Goal: Information Seeking & Learning: Learn about a topic

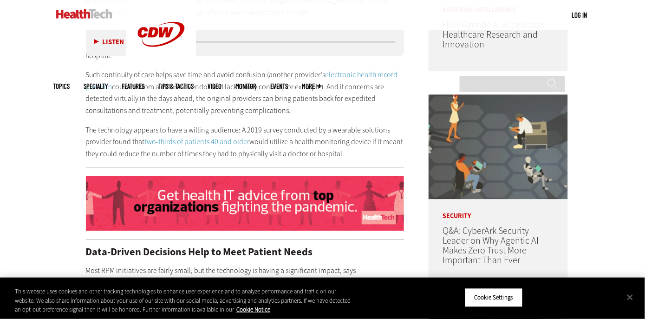
scroll to position [657, 0]
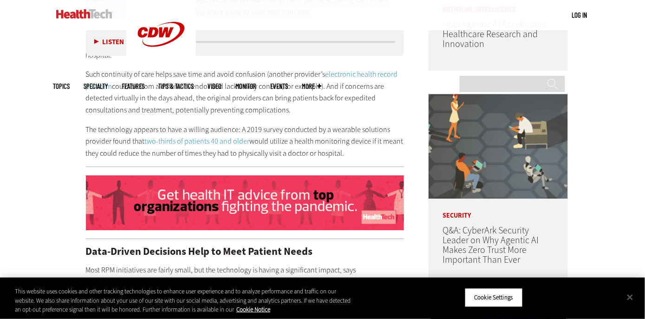
drag, startPoint x: 32, startPoint y: 77, endPoint x: 294, endPoint y: 124, distance: 266.3
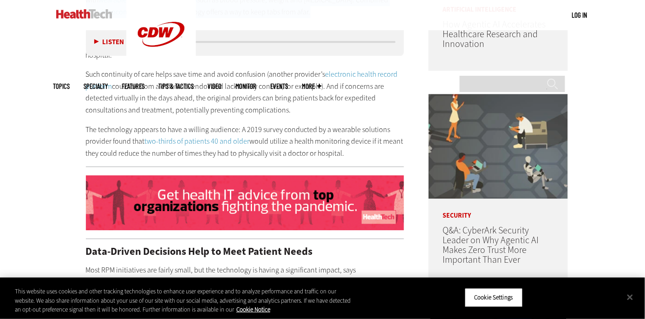
copy p "It’s why the organization relies on remote patient monitoring (RPM) and telehea…"
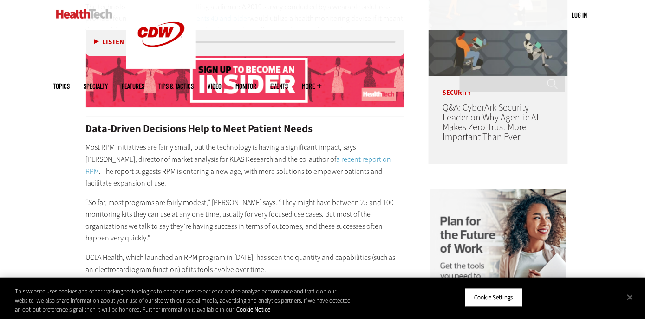
scroll to position [780, 0]
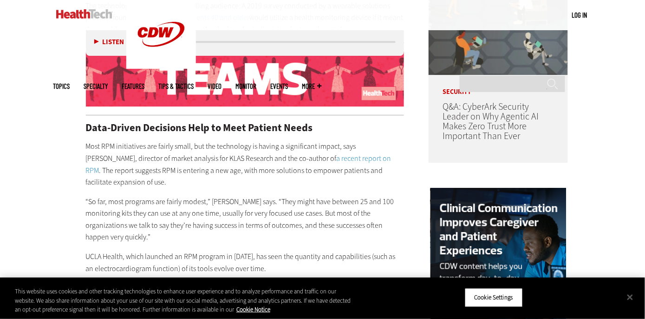
click at [382, 36] on p "The technology appears to have a willing audience: A 2019 survey conducted by a…" at bounding box center [245, 18] width 319 height 36
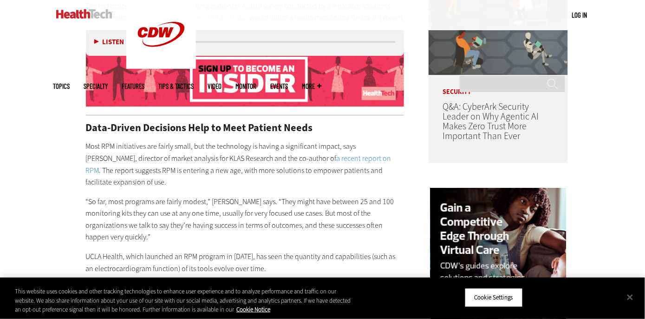
drag, startPoint x: 384, startPoint y: 175, endPoint x: 34, endPoint y: 145, distance: 351.1
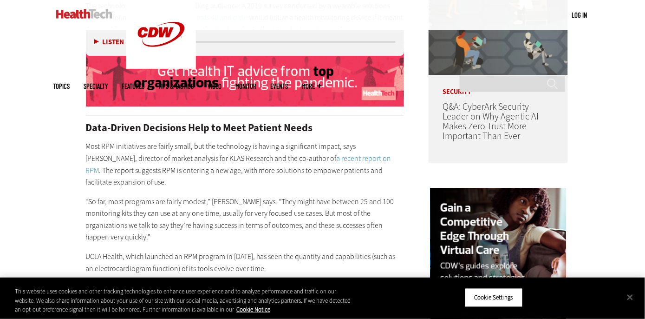
click at [86, 36] on p "The technology appears to have a willing audience: A 2019 survey conducted by a…" at bounding box center [245, 18] width 319 height 36
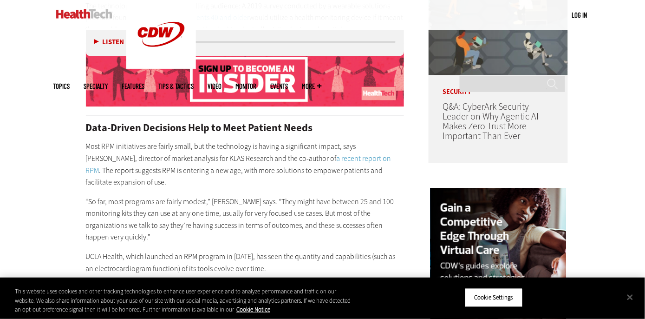
copy p "The technology appears to have a willing audience: A 2019 survey conducted by a…"
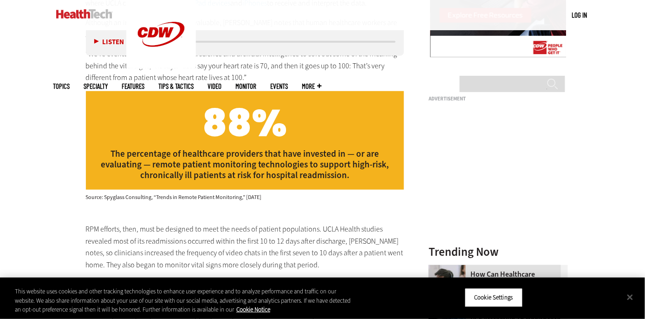
scroll to position [1090, 0]
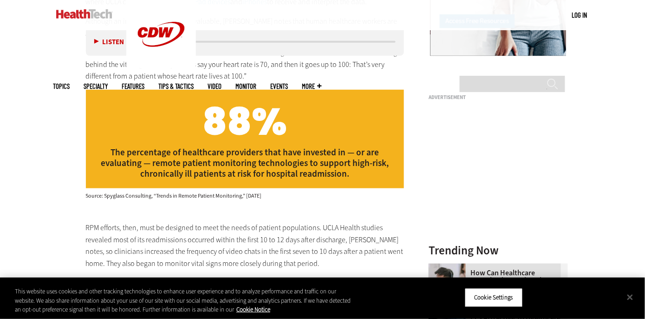
drag, startPoint x: 419, startPoint y: 184, endPoint x: 33, endPoint y: 161, distance: 386.7
copy p "Often, the devices — such as scales and blood pressure gauges — connect to pati…"
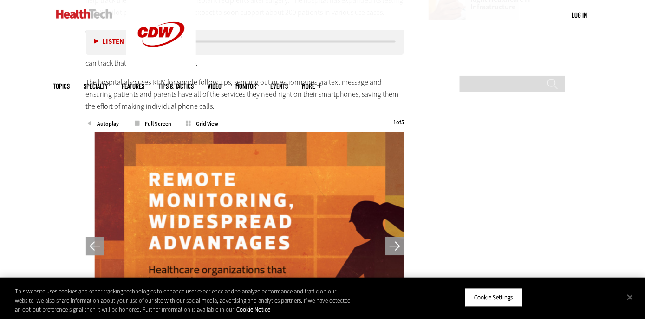
scroll to position [1484, 0]
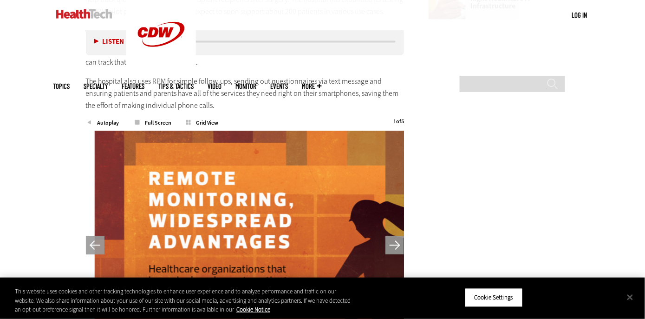
drag, startPoint x: 346, startPoint y: 116, endPoint x: 325, endPoint y: 70, distance: 50.5
drag, startPoint x: 292, startPoint y: 155, endPoint x: 325, endPoint y: 77, distance: 85.2
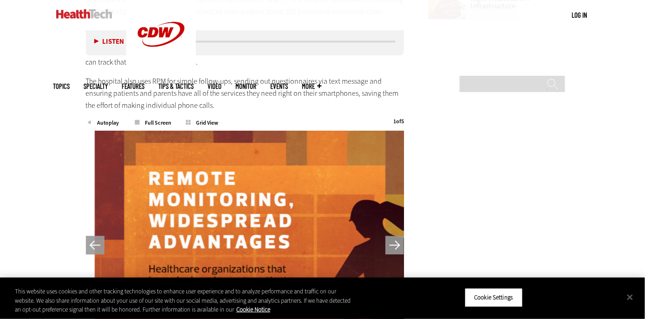
copy div "UCLA Health studies revealed most of its readmissions occurred within the first…"
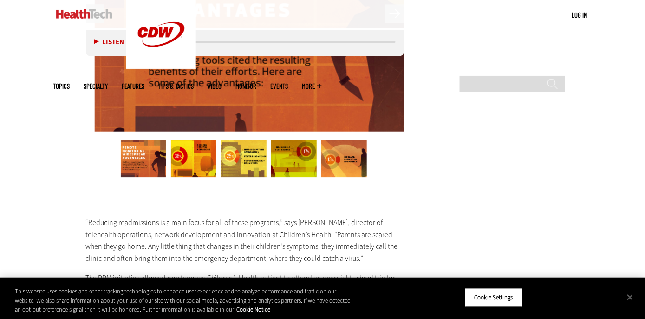
scroll to position [1717, 0]
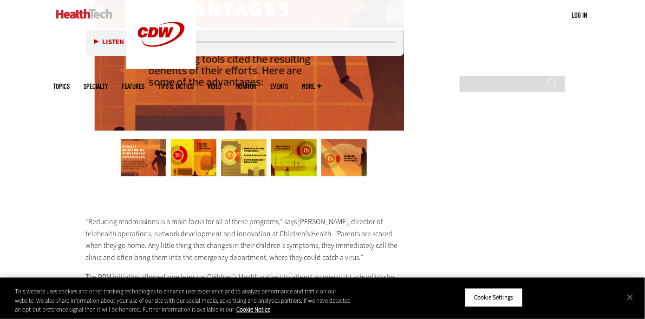
drag, startPoint x: 175, startPoint y: 126, endPoint x: 32, endPoint y: 111, distance: 143.9
copy p "Patients wear a patch that detects when they take their medications, and care p…"
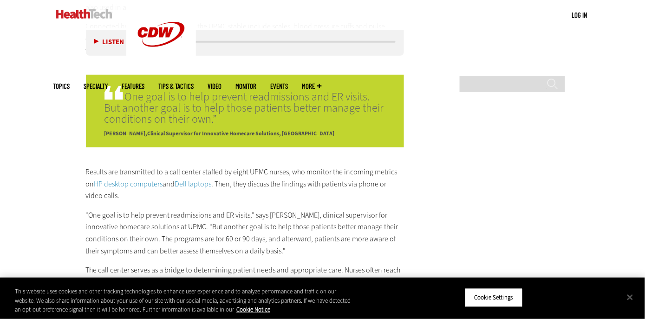
scroll to position [2167, 0]
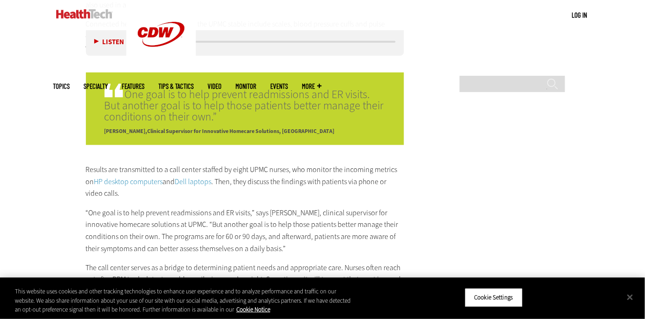
drag, startPoint x: 38, startPoint y: 85, endPoint x: 379, endPoint y: 128, distance: 343.6
copy p "Reducing readmissions is a main focus for all of these programs,” says [PERSON_…"
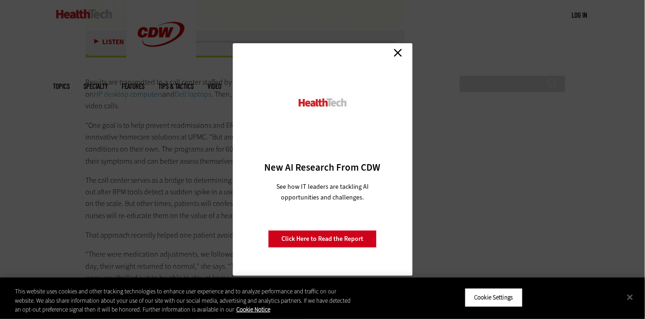
scroll to position [2260, 0]
click at [395, 54] on link "Close" at bounding box center [398, 53] width 14 height 14
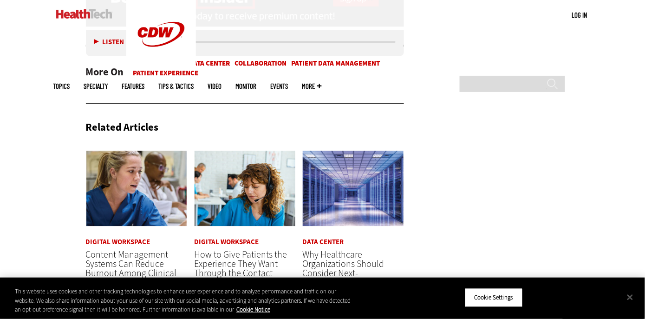
scroll to position [2612, 0]
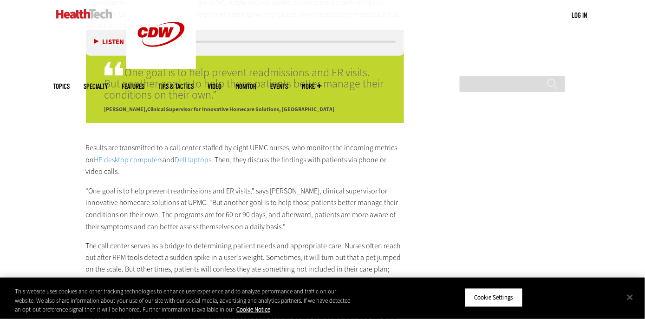
scroll to position [2187, 0]
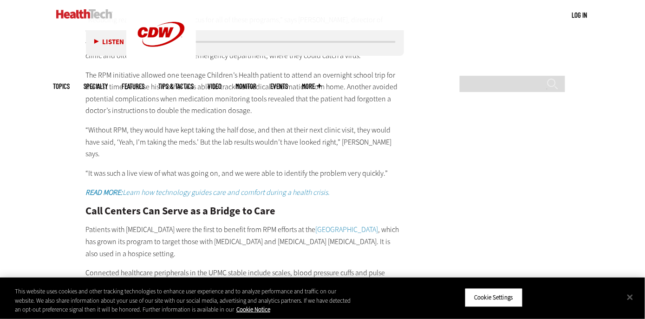
scroll to position [1920, 0]
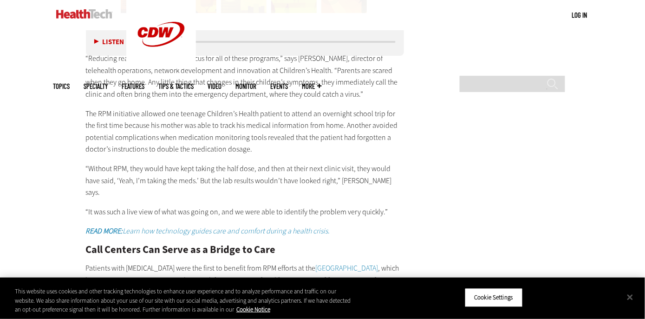
scroll to position [1878, 0]
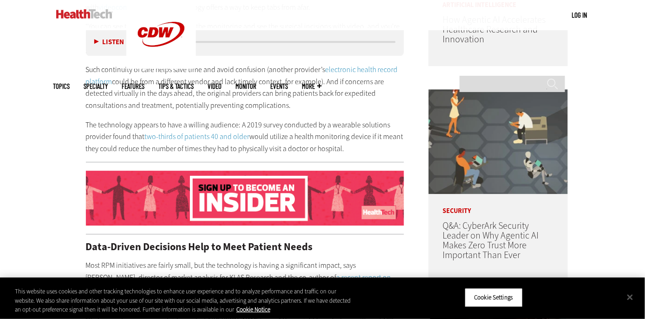
scroll to position [661, 0]
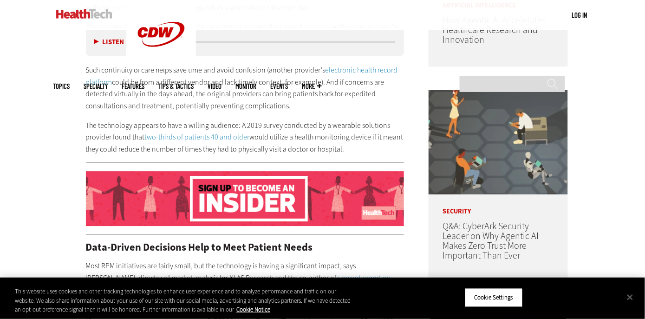
drag, startPoint x: 28, startPoint y: 194, endPoint x: 288, endPoint y: 239, distance: 263.1
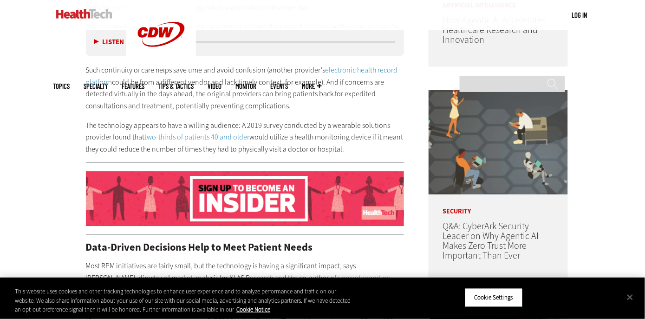
copy p "Such continuity of care helps save time and avoid confusion (another provider’s…"
click at [264, 57] on p "“You can see their vital signs through the monitoring and see the surgical inci…" at bounding box center [245, 39] width 319 height 36
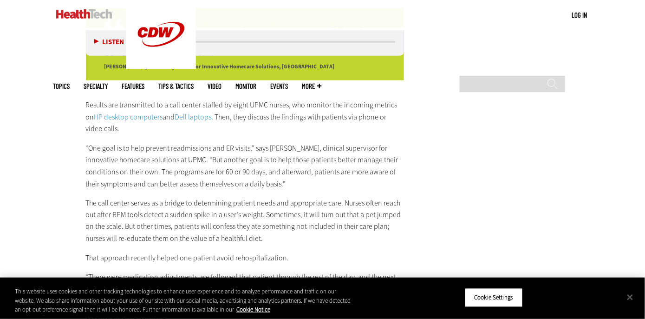
scroll to position [2232, 0]
drag, startPoint x: 358, startPoint y: 101, endPoint x: 239, endPoint y: 134, distance: 122.8
